Goal: Information Seeking & Learning: Learn about a topic

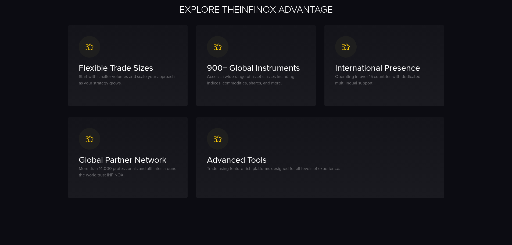
scroll to position [269, 0]
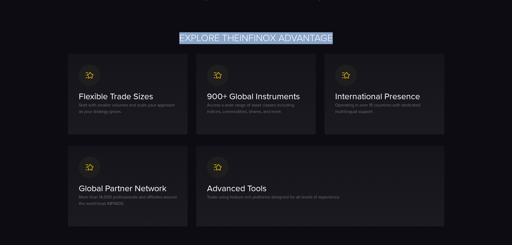
drag, startPoint x: 333, startPoint y: 40, endPoint x: 178, endPoint y: 41, distance: 155.0
click at [178, 41] on h2 "EXPLORE THE INFINOX ADVANTAGE" at bounding box center [256, 38] width 376 height 12
copy h2 "EXPLORE THE INFINOX ADVANTAGE"
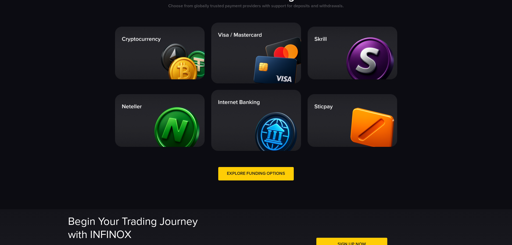
scroll to position [1155, 0]
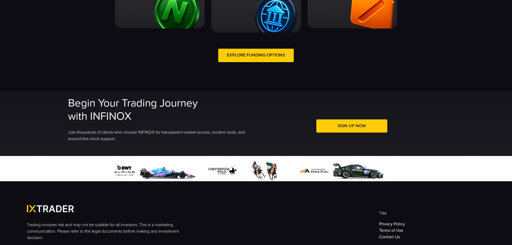
drag, startPoint x: 131, startPoint y: 116, endPoint x: 68, endPoint y: 106, distance: 64.0
click at [68, 106] on h2 "Begin Your Trading Journey with INFINOX" at bounding box center [160, 109] width 185 height 26
copy h2 "Begin Your Trading Journey with INFINOX"
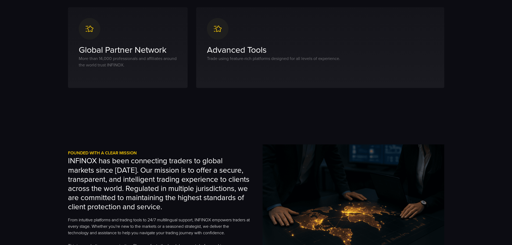
scroll to position [430, 0]
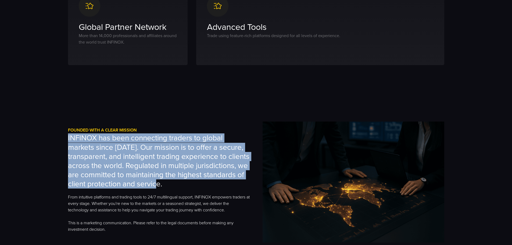
drag, startPoint x: 233, startPoint y: 184, endPoint x: 67, endPoint y: 138, distance: 172.9
click at [67, 138] on div "Founded with a Clear Mission INFINOX has been connecting traders to global mark…" at bounding box center [256, 181] width 387 height 121
copy h3 "INFINOX has been connecting traders to global markets since 2009. Our mission i…"
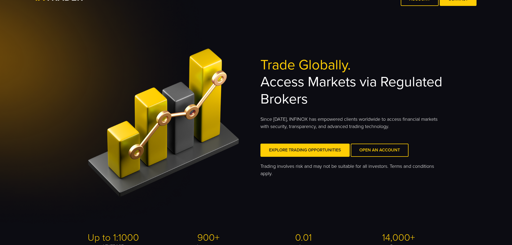
scroll to position [0, 0]
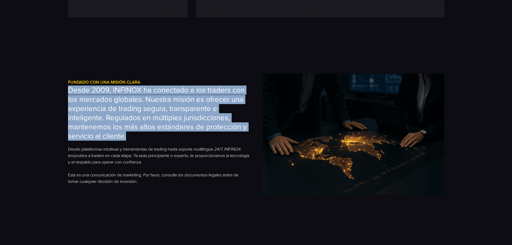
drag, startPoint x: 68, startPoint y: 91, endPoint x: 132, endPoint y: 133, distance: 76.8
click at [132, 133] on h3 "Desde 2009, INFINOX ha conectado a los traders con los mercados globales. Nuest…" at bounding box center [159, 112] width 182 height 55
copy h3 "Desde 2009, INFINOX ha conectado a los traders con los mercados globales. Nuest…"
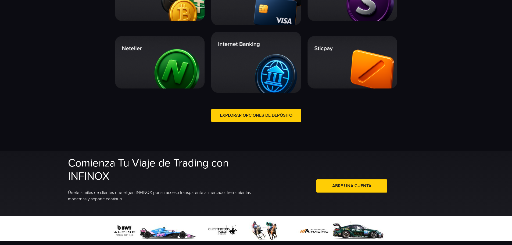
scroll to position [1128, 0]
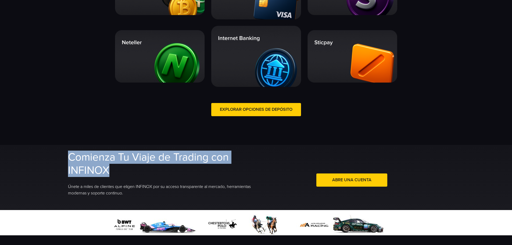
drag, startPoint x: 109, startPoint y: 169, endPoint x: 71, endPoint y: 160, distance: 39.7
click at [71, 160] on h2 "Comienza Tu Viaje de Trading con INFINOX" at bounding box center [160, 163] width 185 height 26
copy h2 "Comienza Tu Viaje de Trading con INFINOX"
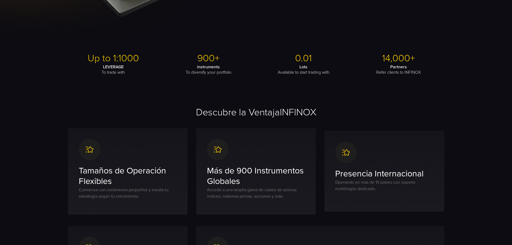
scroll to position [188, 0]
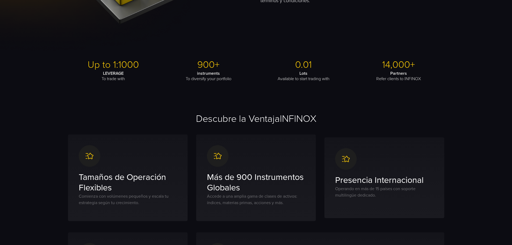
drag, startPoint x: 317, startPoint y: 118, endPoint x: 197, endPoint y: 116, distance: 119.6
click at [197, 116] on h2 "Descubre la Ventaja INFINOX" at bounding box center [256, 119] width 376 height 12
copy h2 "Descubre la Ventaja INFINOX"
